Goal: Task Accomplishment & Management: Manage account settings

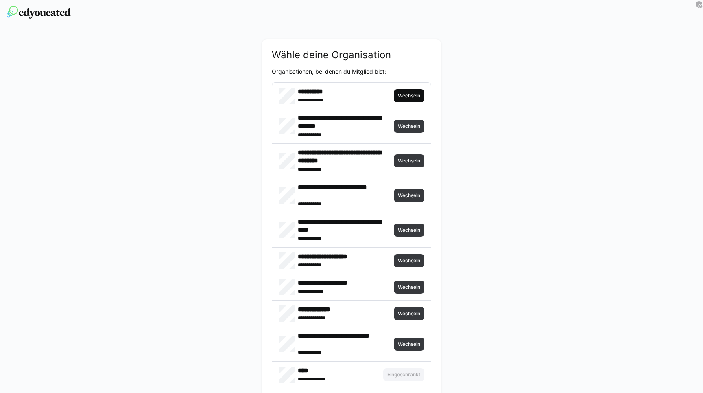
click at [409, 99] on span "Wechseln" at bounding box center [409, 95] width 31 height 13
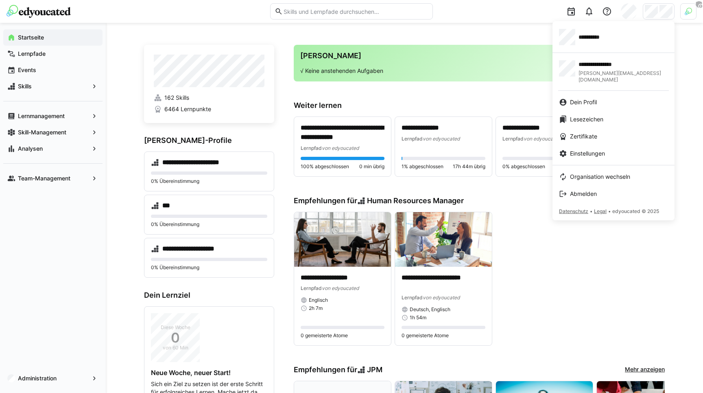
click at [528, 33] on div at bounding box center [351, 196] width 703 height 393
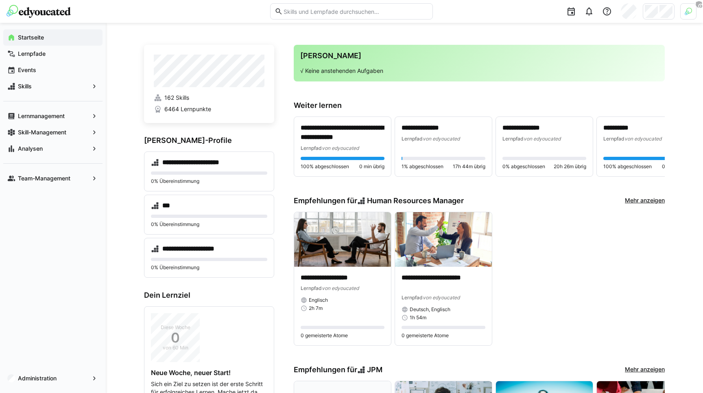
click at [693, 12] on div at bounding box center [688, 11] width 16 height 16
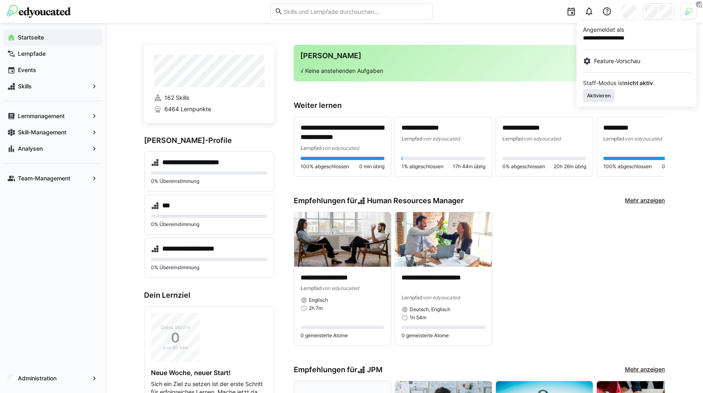
click at [603, 92] on span "Aktivieren" at bounding box center [599, 95] width 32 height 13
click at [541, 28] on div at bounding box center [351, 196] width 703 height 393
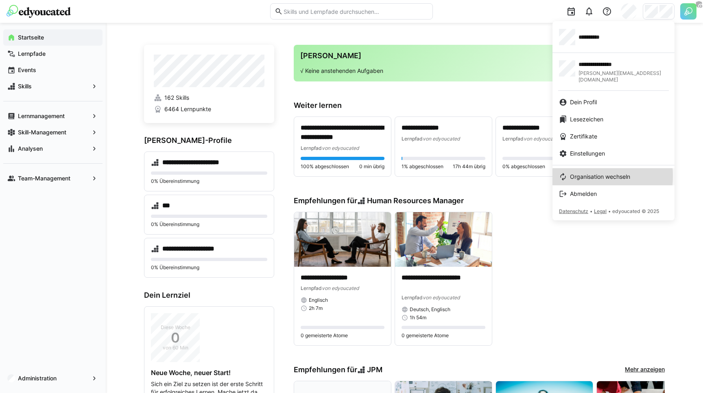
click at [574, 172] on span "Organisation wechseln" at bounding box center [600, 176] width 60 height 8
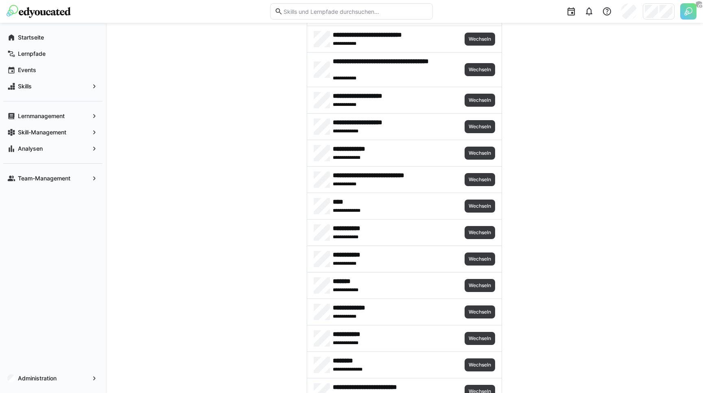
scroll to position [205, 0]
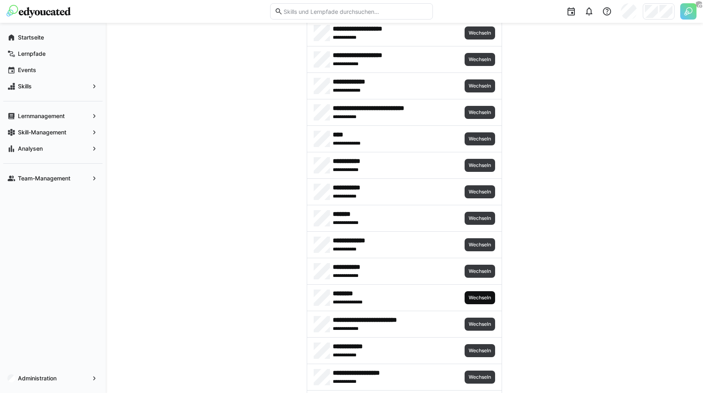
click at [479, 296] on span "Wechseln" at bounding box center [480, 297] width 24 height 7
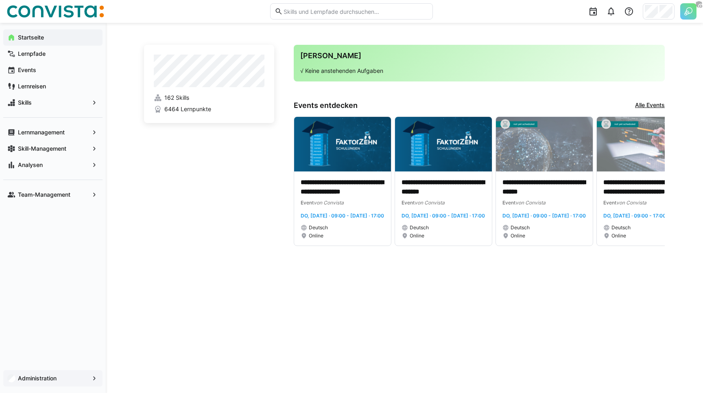
click at [0, 0] on app-navigation-label "Administration" at bounding box center [0, 0] width 0 height 0
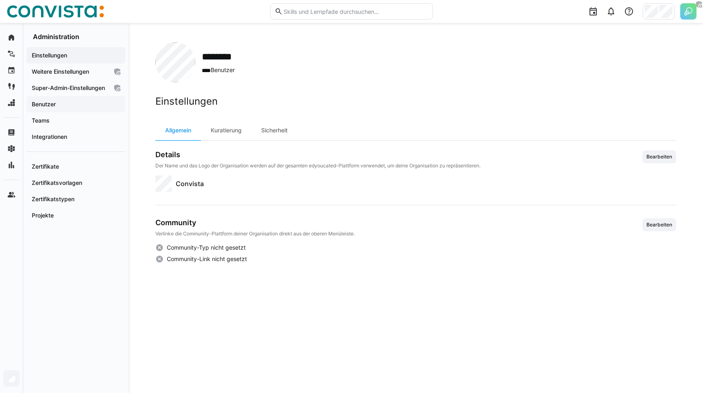
click at [0, 0] on app-navigation-label "Benutzer" at bounding box center [0, 0] width 0 height 0
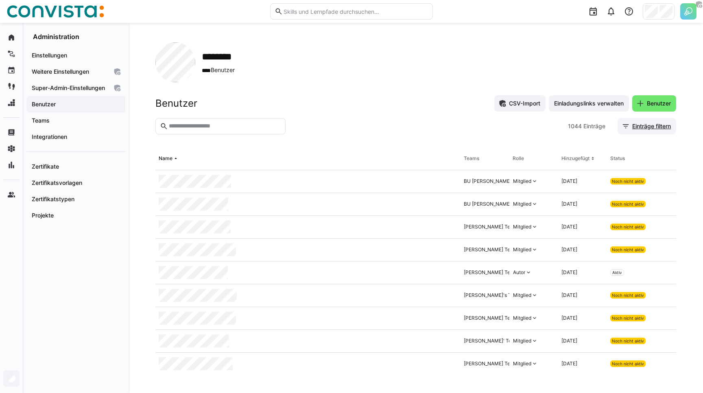
click at [650, 123] on span "Einträge filtern" at bounding box center [651, 126] width 41 height 8
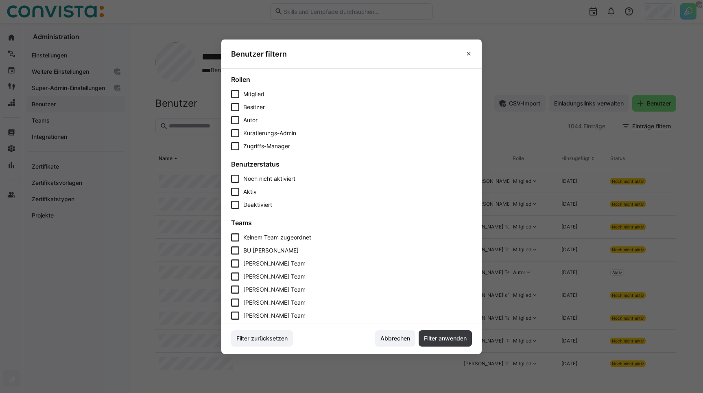
click at [244, 190] on span "Aktiv" at bounding box center [249, 191] width 13 height 7
click at [439, 337] on span "Filter anwenden" at bounding box center [445, 338] width 45 height 8
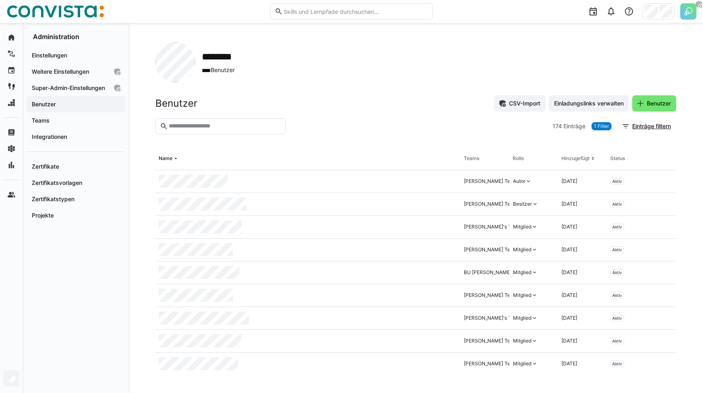
click at [316, 109] on div "Benutzer CSV-Import Einladungslinks verwalten Benutzer" at bounding box center [415, 103] width 521 height 16
click at [187, 105] on h2 "Benutzer" at bounding box center [176, 103] width 42 height 12
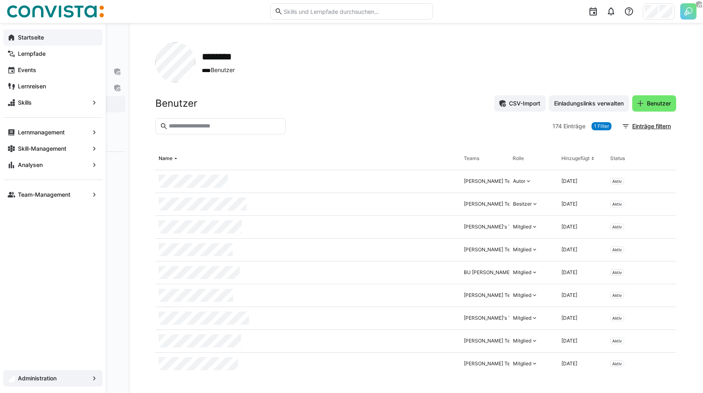
click at [15, 36] on div "Startseite" at bounding box center [52, 37] width 99 height 16
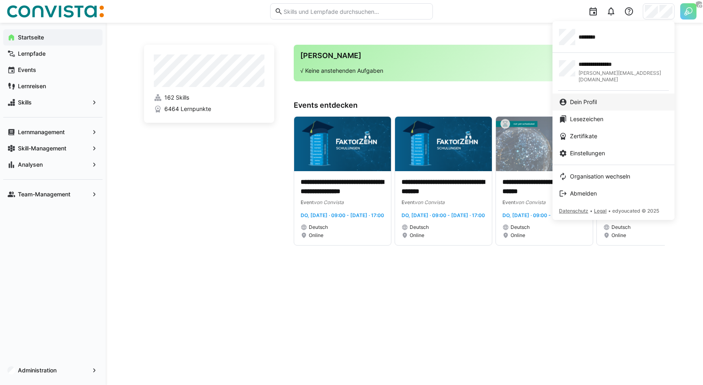
click at [585, 98] on span "Dein Profil" at bounding box center [583, 102] width 27 height 8
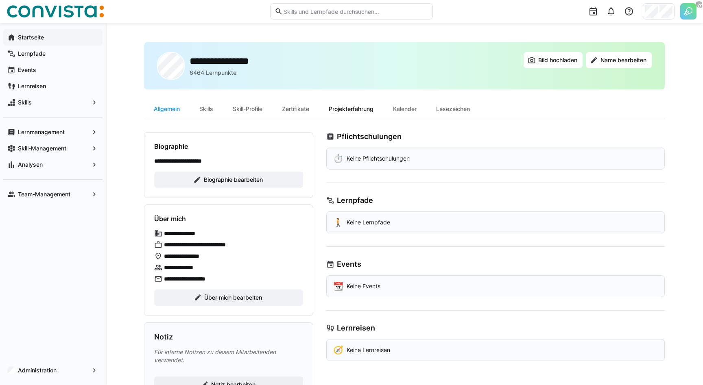
click at [361, 111] on div "Projekterfahrung" at bounding box center [351, 109] width 64 height 20
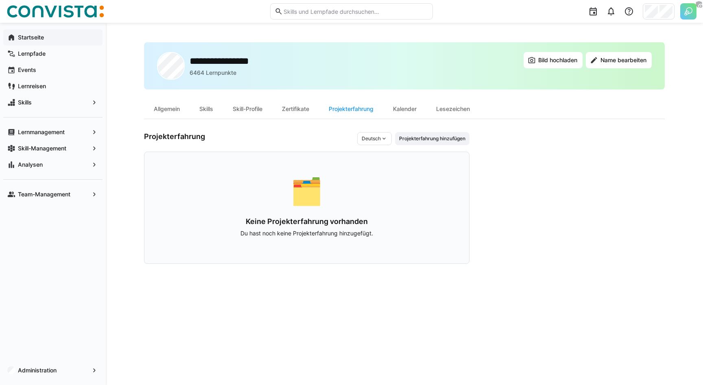
click at [319, 151] on div "Projekterfahrung Deutsch Projekterfahrung hinzufügen 🗂️ Keine Projekterfahrung …" at bounding box center [306, 198] width 325 height 132
click at [425, 142] on span "Projekterfahrung hinzufügen" at bounding box center [432, 138] width 68 height 7
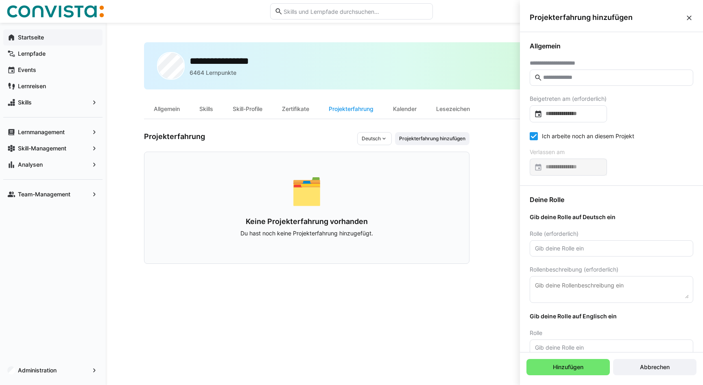
click at [473, 171] on app-user-profile-inner-container "Projekterfahrung Deutsch Projekterfahrung hinzufügen 🗂️ Keine Projekterfahrung …" at bounding box center [404, 198] width 521 height 132
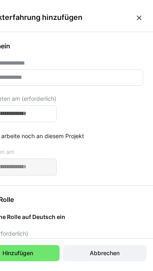
click at [138, 17] on eds-icon at bounding box center [139, 18] width 8 height 8
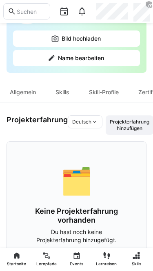
scroll to position [22, 0]
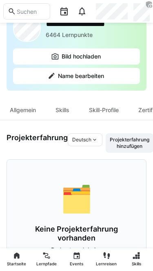
click at [127, 147] on span "Projekterfahrung hinzufügen" at bounding box center [129, 143] width 41 height 13
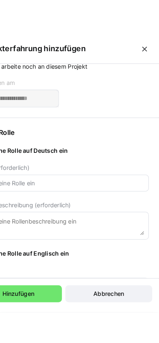
scroll to position [0, 0]
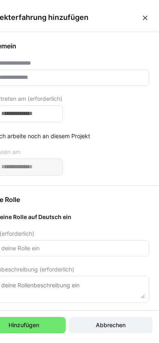
click at [109, 326] on span "Abbrechen" at bounding box center [110, 325] width 32 height 8
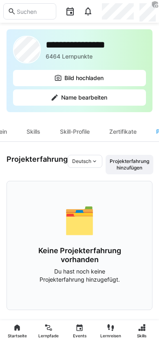
scroll to position [0, 29]
click at [122, 134] on div "Zertifikate" at bounding box center [122, 132] width 47 height 20
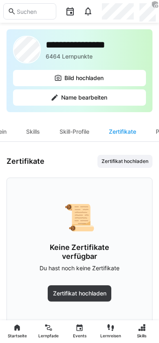
click at [79, 292] on span "Zertifikat hochladen" at bounding box center [80, 294] width 56 height 8
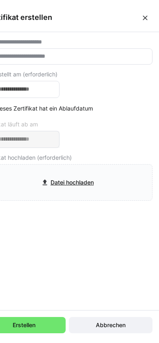
click at [146, 15] on eds-icon at bounding box center [145, 18] width 8 height 8
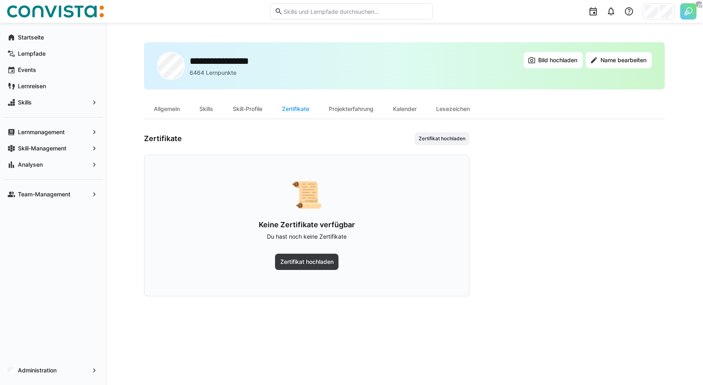
click at [308, 147] on div "Zertifikate Zertifikat hochladen 📜 Keine Zertifikate verfügbar Du hast noch kei…" at bounding box center [306, 214] width 325 height 164
click at [122, 68] on div "**********" at bounding box center [404, 204] width 597 height 362
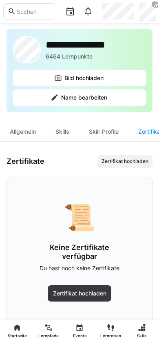
click at [118, 162] on span "Zertifikat hochladen" at bounding box center [124, 161] width 48 height 7
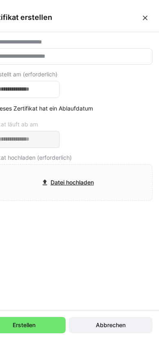
click at [144, 18] on eds-icon at bounding box center [145, 18] width 8 height 8
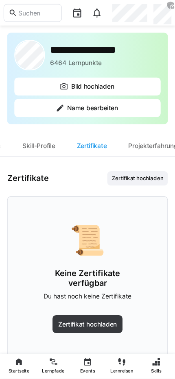
scroll to position [0, 82]
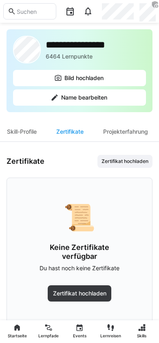
click at [129, 134] on div "Projekterfahrung" at bounding box center [125, 132] width 64 height 20
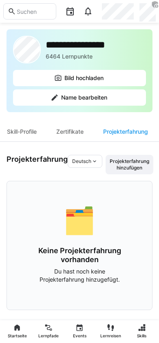
click at [134, 166] on span "Projekterfahrung hinzufügen" at bounding box center [129, 164] width 41 height 13
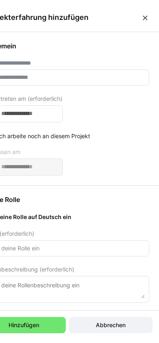
click at [66, 79] on input "text" at bounding box center [71, 77] width 146 height 7
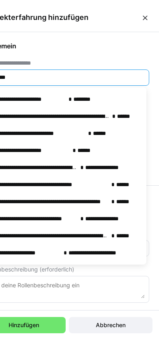
type input "***"
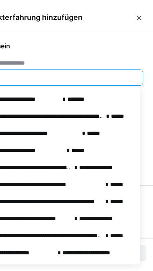
click at [75, 55] on div "**********" at bounding box center [60, 108] width 183 height 153
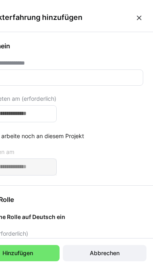
click at [102, 254] on span "Abbrechen" at bounding box center [104, 253] width 32 height 8
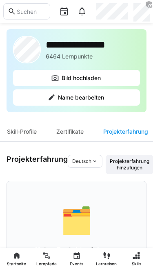
click at [122, 166] on span "Projekterfahrung hinzufügen" at bounding box center [129, 164] width 41 height 13
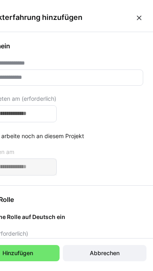
click at [137, 21] on eds-icon at bounding box center [139, 18] width 8 height 8
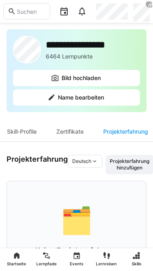
click at [115, 169] on span "Projekterfahrung hinzufügen" at bounding box center [129, 164] width 41 height 13
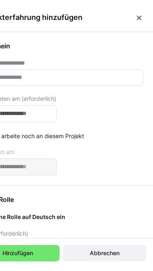
click at [137, 18] on eds-icon at bounding box center [139, 18] width 8 height 8
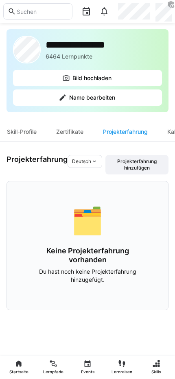
click at [141, 166] on span "Projekterfahrung hinzufügen" at bounding box center [137, 164] width 57 height 13
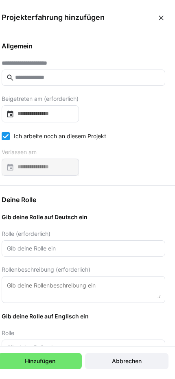
click at [164, 18] on eds-icon at bounding box center [161, 18] width 8 height 8
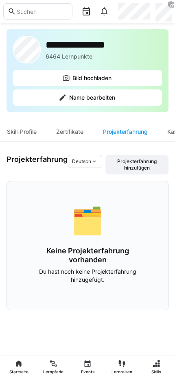
click at [76, 137] on div "Zertifikate" at bounding box center [69, 132] width 47 height 20
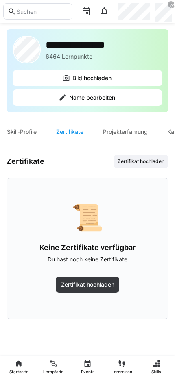
click at [134, 164] on span "Zertifikat hochladen" at bounding box center [141, 161] width 48 height 7
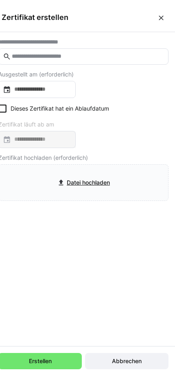
click at [161, 17] on eds-icon at bounding box center [161, 18] width 8 height 8
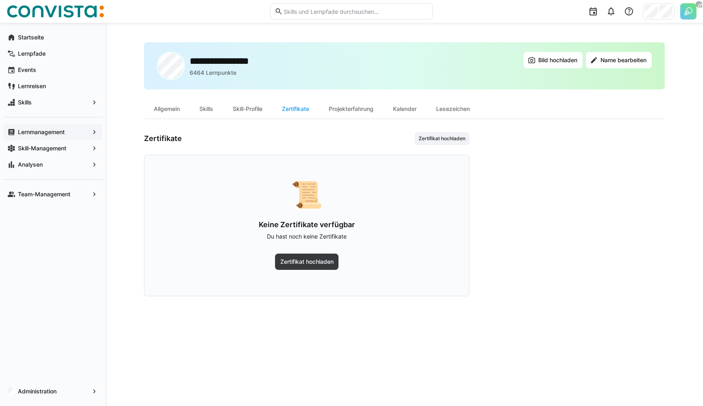
click at [86, 129] on span "Lernmanagement" at bounding box center [53, 132] width 72 height 8
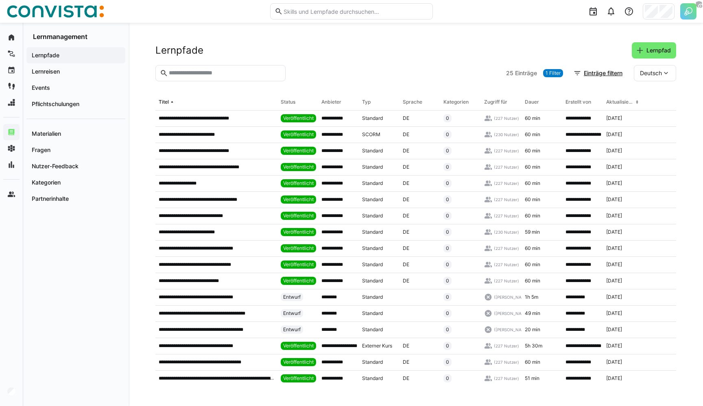
click at [334, 65] on div at bounding box center [396, 73] width 214 height 16
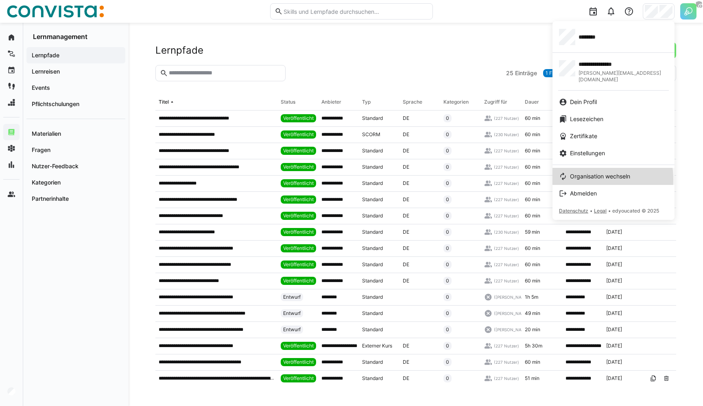
click at [580, 173] on span "Organisation wechseln" at bounding box center [600, 176] width 60 height 8
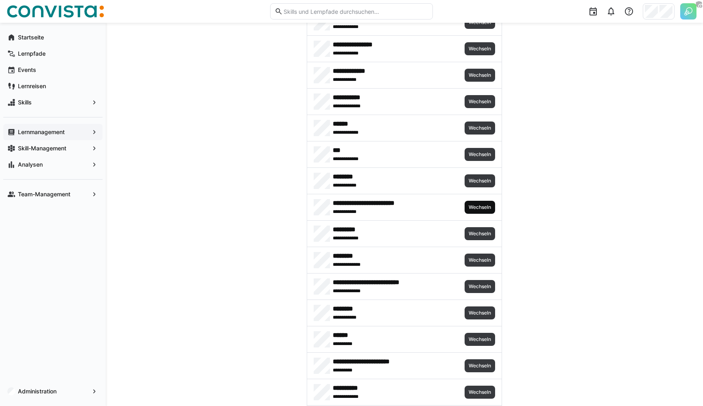
click at [491, 203] on span "Wechseln" at bounding box center [480, 207] width 31 height 13
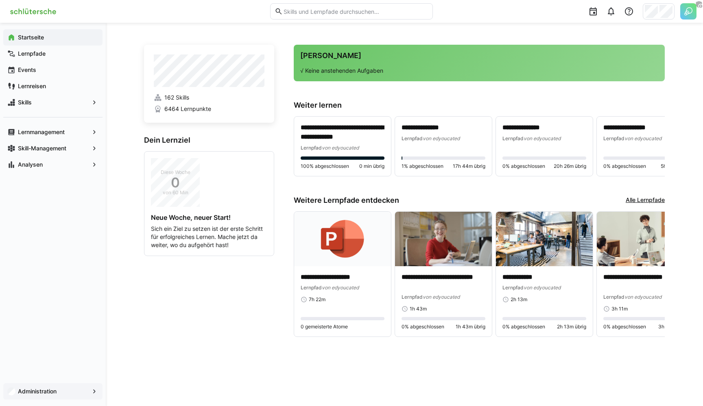
click at [0, 0] on app-navigation-label "Administration" at bounding box center [0, 0] width 0 height 0
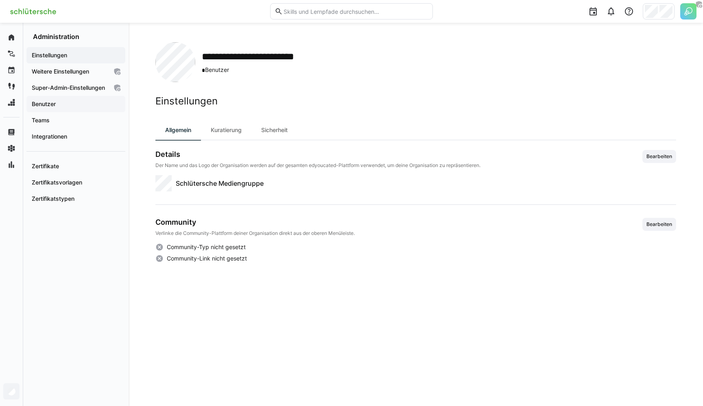
click at [63, 108] on span "Benutzer" at bounding box center [76, 104] width 91 height 8
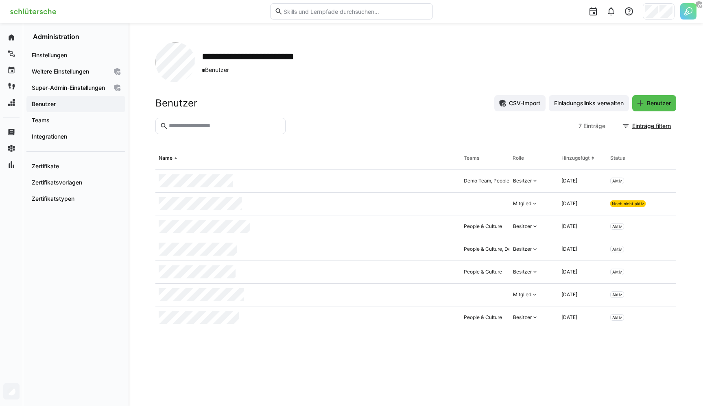
click at [417, 127] on div at bounding box center [432, 126] width 286 height 16
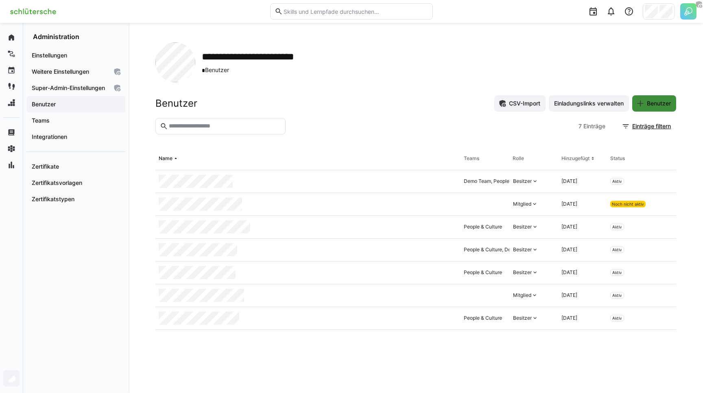
click at [652, 105] on span "Benutzer" at bounding box center [659, 103] width 26 height 8
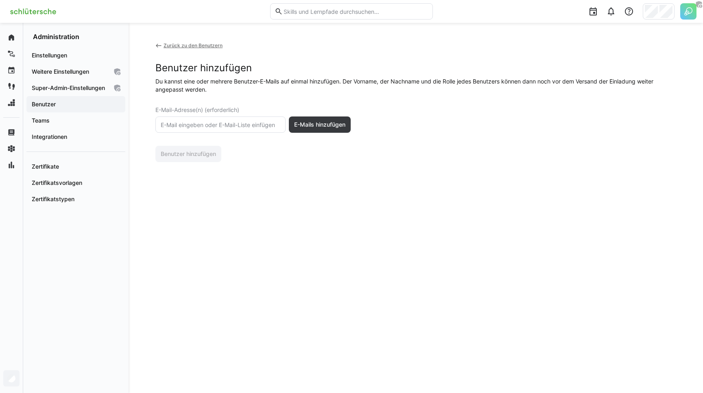
click at [209, 122] on input "text" at bounding box center [220, 124] width 121 height 7
paste input "[PERSON_NAME][EMAIL_ADDRESS][DOMAIN_NAME]"
type input "[PERSON_NAME][EMAIL_ADDRESS][DOMAIN_NAME]"
click at [291, 95] on div "Zurück zu den Benutzern Benutzer hinzufügen Du kannst eine oder mehrere Benutze…" at bounding box center [415, 102] width 521 height 120
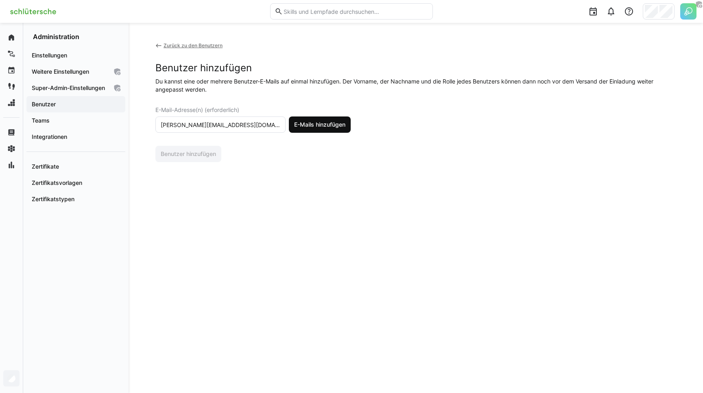
click at [315, 118] on span "E-Mails hinzufügen" at bounding box center [320, 124] width 62 height 16
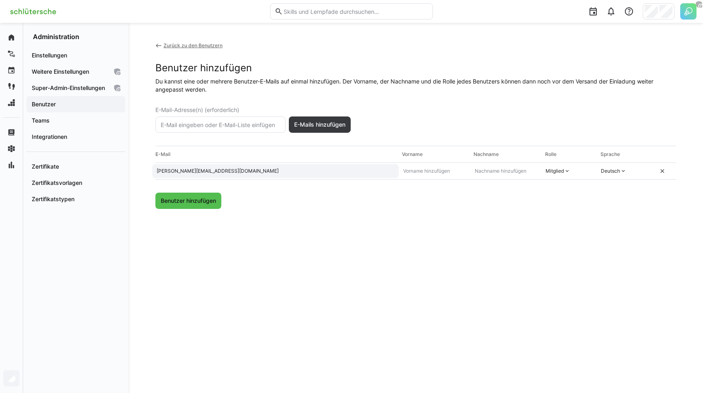
click at [160, 170] on input "[PERSON_NAME][EMAIL_ADDRESS][DOMAIN_NAME]" at bounding box center [275, 171] width 239 height 7
click at [421, 166] on eds-input at bounding box center [435, 171] width 72 height 14
paste input "[PERSON_NAME]"
click at [404, 172] on input "[PERSON_NAME]" at bounding box center [434, 171] width 64 height 7
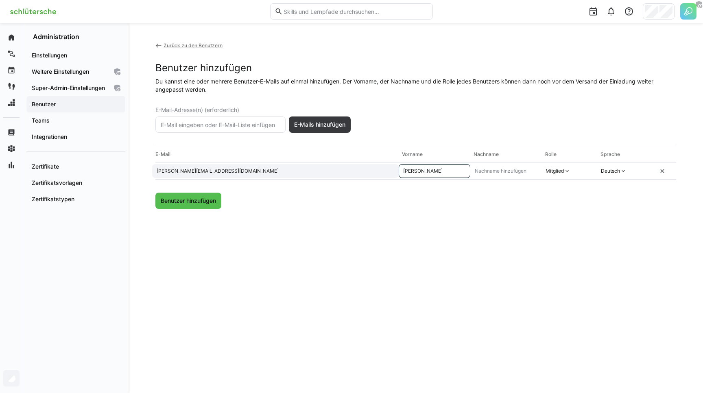
type input "[PERSON_NAME]"
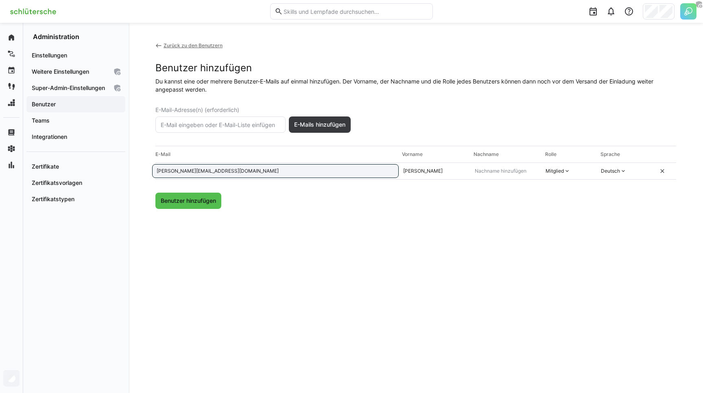
click at [179, 171] on input "[PERSON_NAME][EMAIL_ADDRESS][DOMAIN_NAME]" at bounding box center [275, 171] width 239 height 7
click at [488, 166] on eds-input at bounding box center [506, 171] width 72 height 14
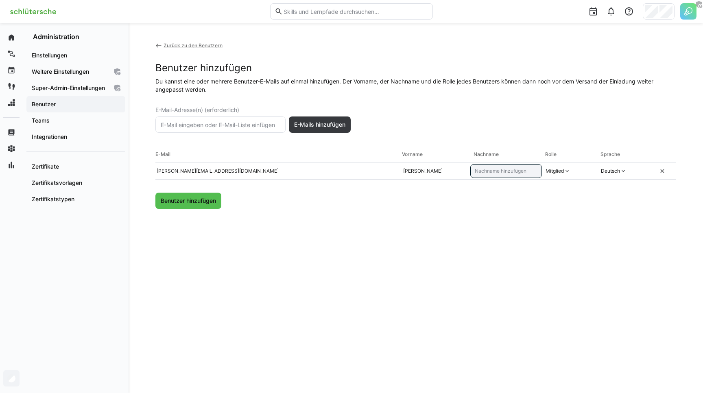
paste input "wischendorff"
click at [478, 171] on input "wischendorff" at bounding box center [506, 171] width 64 height 7
type input "[PERSON_NAME]"
click at [438, 227] on div "Zurück zu den Benutzern Benutzer hinzufügen Du kannst eine oder mehrere Benutze…" at bounding box center [415, 207] width 521 height 331
click at [368, 230] on div "Zurück zu den Benutzern Benutzer hinzufügen Du kannst eine oder mehrere Benutze…" at bounding box center [415, 207] width 521 height 331
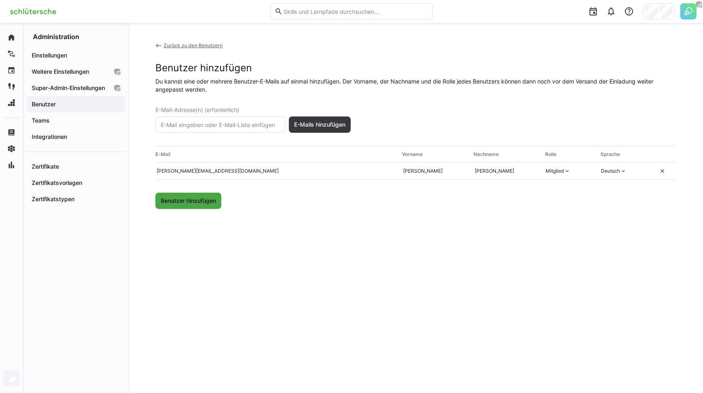
click at [195, 202] on span "Benutzer hinzufügen" at bounding box center [188, 200] width 58 height 8
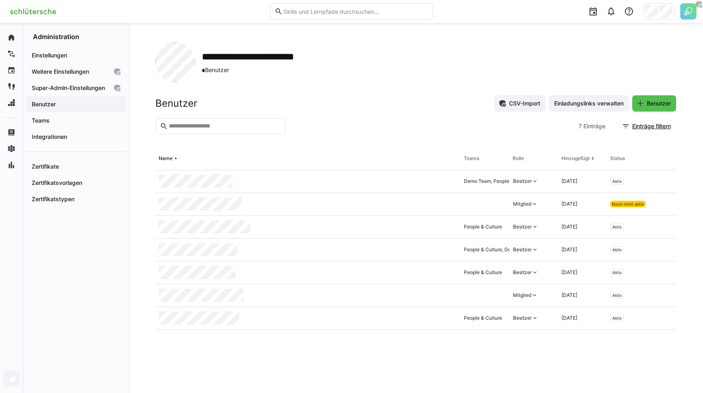
click at [361, 144] on section "7 Einträge Einträge filtern" at bounding box center [415, 132] width 521 height 29
click at [373, 98] on div "Benutzer CSV-Import Einladungslinks verwalten Benutzer" at bounding box center [415, 103] width 521 height 16
click at [327, 94] on app-organization "**********" at bounding box center [415, 207] width 521 height 331
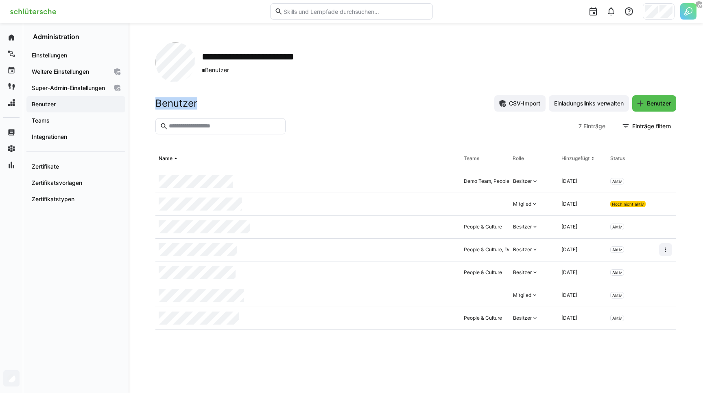
click at [327, 94] on app-organization "**********" at bounding box center [415, 207] width 521 height 331
